Goal: Communication & Community: Ask a question

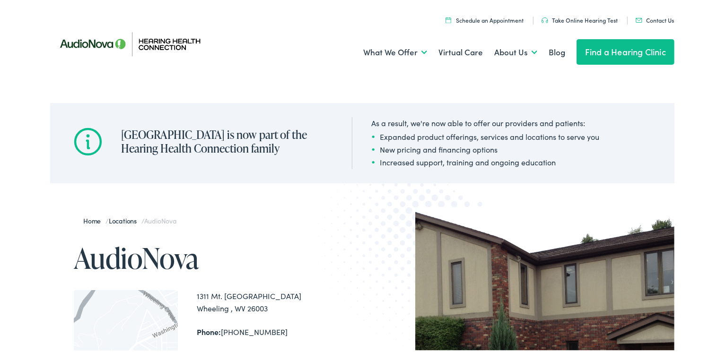
click at [655, 18] on link "Contact Us" at bounding box center [655, 19] width 38 height 8
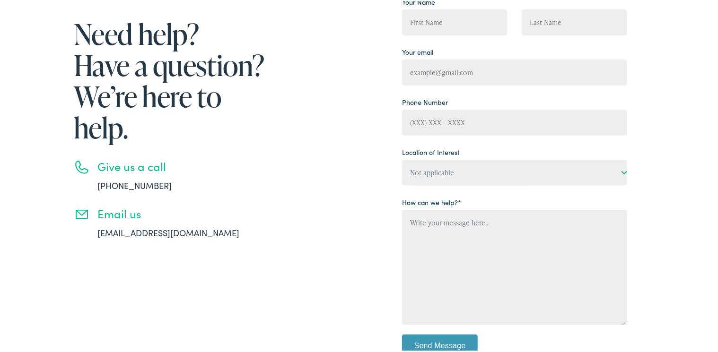
scroll to position [86, 0]
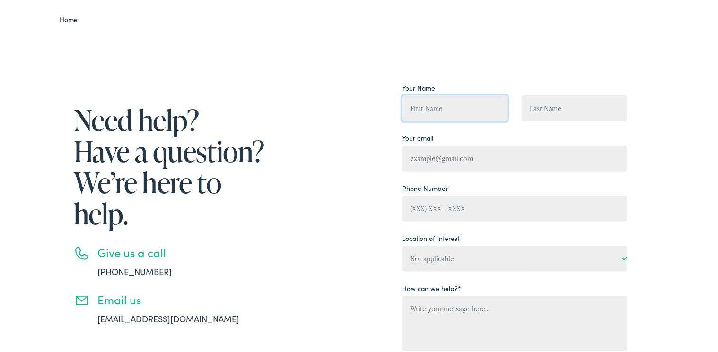
click at [445, 107] on input "Contact form" at bounding box center [455, 107] width 106 height 26
type input "John C. Abrigg"
type input "abrigg27@comcast.net"
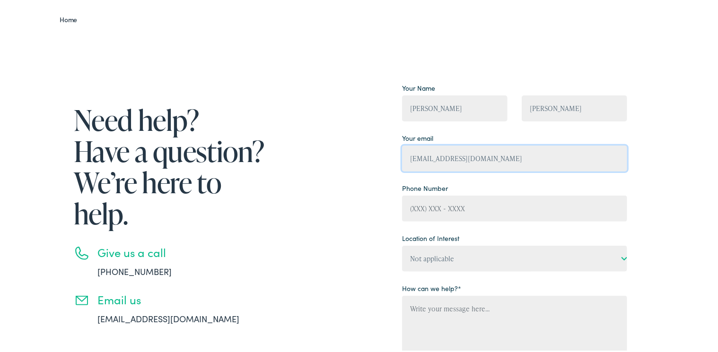
type input "3042420083"
drag, startPoint x: 422, startPoint y: 106, endPoint x: 458, endPoint y: 106, distance: 36.9
click at [458, 106] on input "John C. Abrigg" at bounding box center [455, 107] width 106 height 26
type input "John"
drag, startPoint x: 528, startPoint y: 107, endPoint x: 548, endPoint y: 110, distance: 20.6
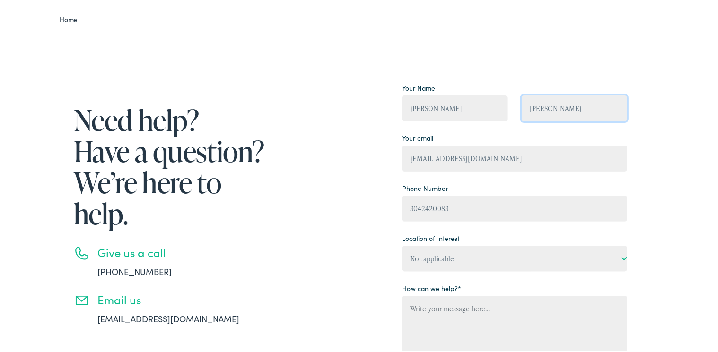
click at [548, 110] on input "John C. Abrigg" at bounding box center [575, 107] width 106 height 26
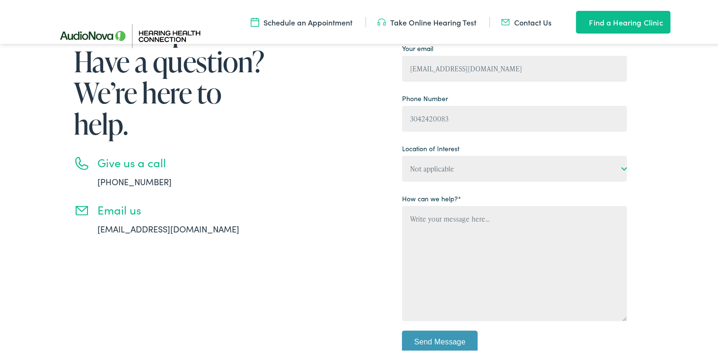
type input "Abrigg"
click at [618, 167] on select "Not applicable Hearing Health Connection, Camp Hill Hearing Health Connection, …" at bounding box center [514, 168] width 225 height 26
click at [623, 226] on textarea "Contact form" at bounding box center [514, 262] width 225 height 115
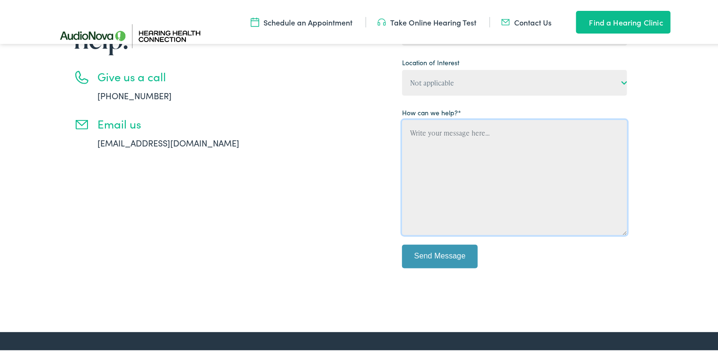
click at [408, 132] on textarea "Contact form" at bounding box center [514, 176] width 225 height 115
drag, startPoint x: 409, startPoint y: 132, endPoint x: 485, endPoint y: 125, distance: 76.5
click at [485, 125] on textarea "Contact form" at bounding box center [514, 176] width 225 height 115
type textarea "Infr"
drag, startPoint x: 405, startPoint y: 132, endPoint x: 431, endPoint y: 136, distance: 25.3
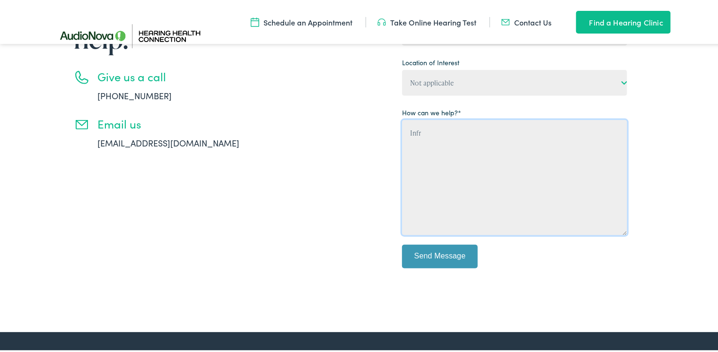
click at [431, 136] on textarea "Infr" at bounding box center [514, 176] width 225 height 115
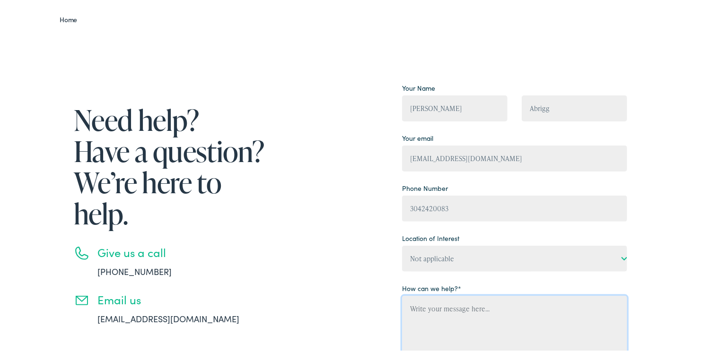
scroll to position [172, 0]
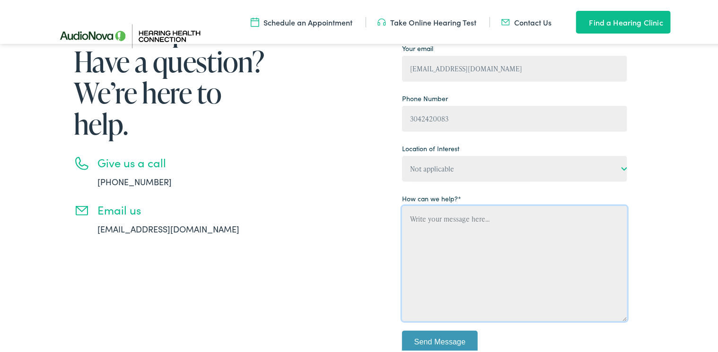
click at [409, 219] on textarea "Contact form" at bounding box center [514, 262] width 225 height 115
click at [432, 227] on textarea "Information on a hearing aid. My high mark insurance recommended tru hearing." at bounding box center [514, 262] width 225 height 115
click at [430, 227] on textarea "Information on a hearing aid. My high mark insurance recommended tru hearing." at bounding box center [514, 262] width 225 height 115
click at [562, 229] on textarea "Information on a hearing aid. My highmark insurance recommended tru hearing." at bounding box center [514, 262] width 225 height 115
type textarea "Information on a hearing aid. My highmark insurance recommended tru hearing."
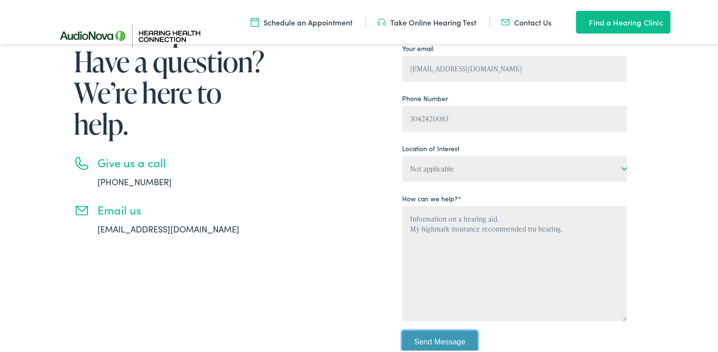
click at [433, 340] on input "Send Message" at bounding box center [440, 342] width 76 height 24
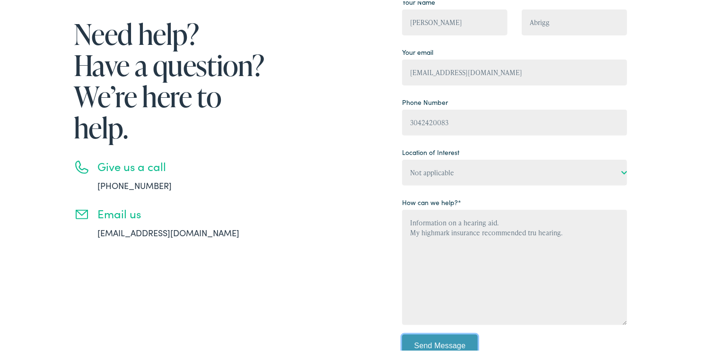
scroll to position [0, 0]
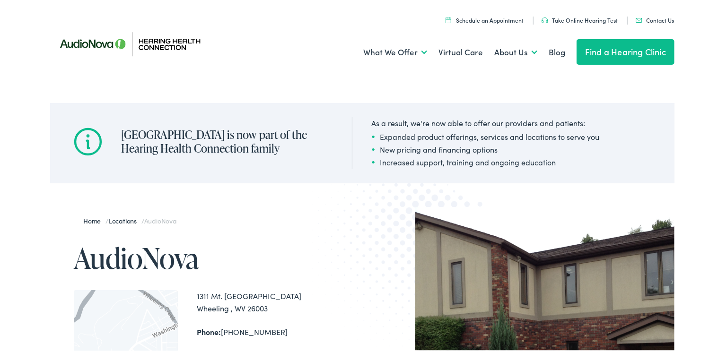
click at [653, 20] on link "Contact Us" at bounding box center [655, 19] width 38 height 8
click at [570, 19] on link "Take Online Hearing Test" at bounding box center [580, 19] width 76 height 8
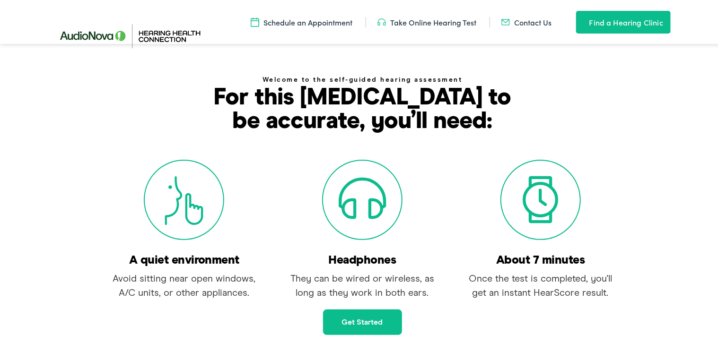
scroll to position [172, 0]
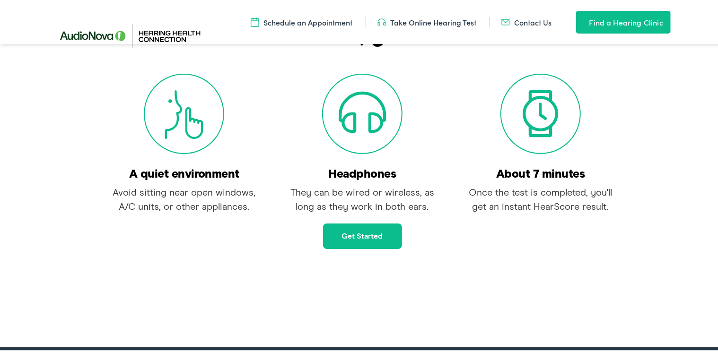
click at [351, 233] on link "Get started" at bounding box center [362, 235] width 79 height 26
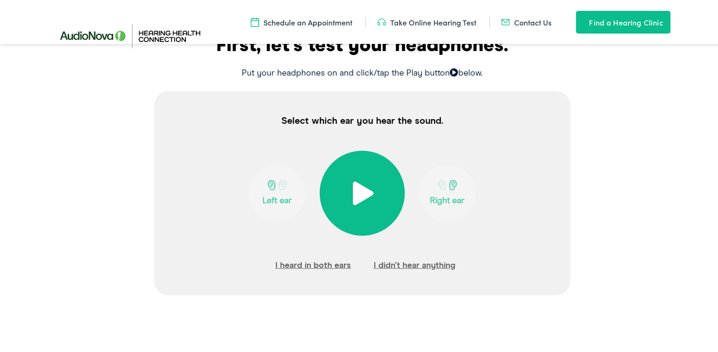
click at [612, 20] on link "Find a Hearing Clinic" at bounding box center [623, 20] width 95 height 23
